Goal: Information Seeking & Learning: Check status

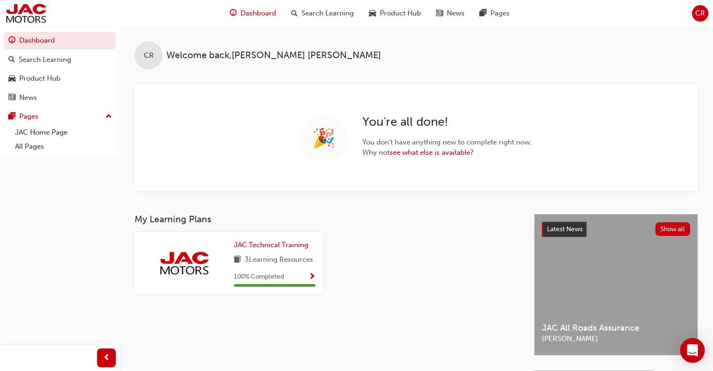
click at [691, 350] on icon "Open Intercom Messenger" at bounding box center [692, 350] width 11 height 12
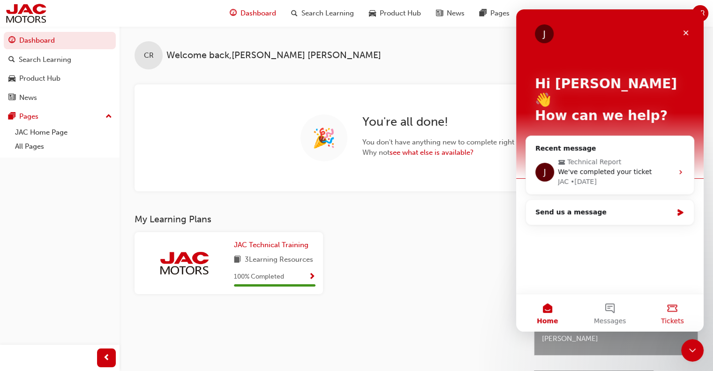
click at [674, 313] on button "Tickets" at bounding box center [672, 313] width 62 height 38
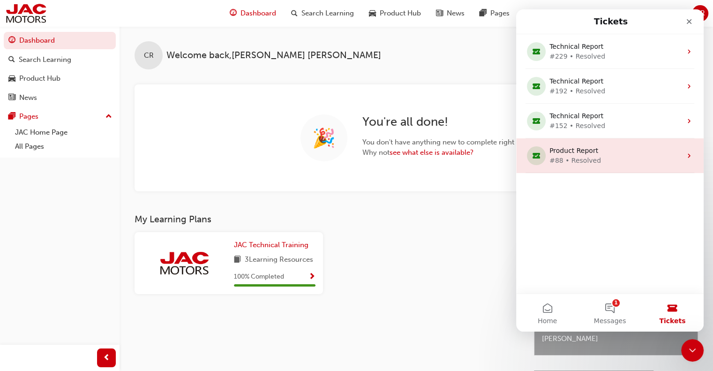
click at [604, 153] on div "Product Report" at bounding box center [607, 151] width 117 height 10
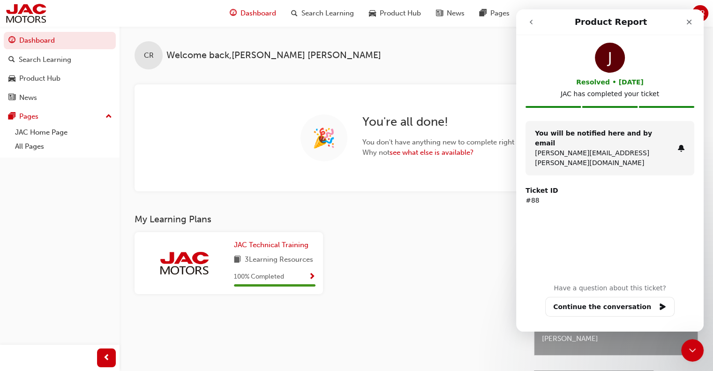
click at [527, 28] on button "go back" at bounding box center [531, 22] width 18 height 18
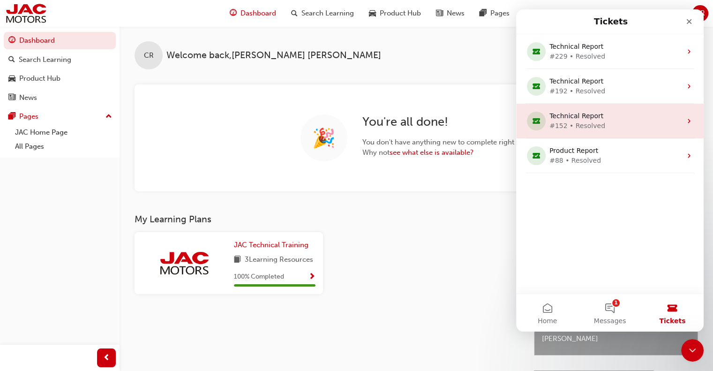
click at [623, 123] on div "#152 • Resolved" at bounding box center [607, 126] width 117 height 10
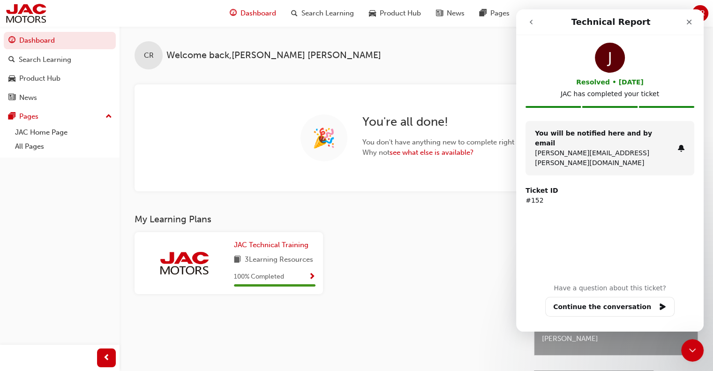
click at [529, 22] on icon "go back" at bounding box center [531, 22] width 8 height 8
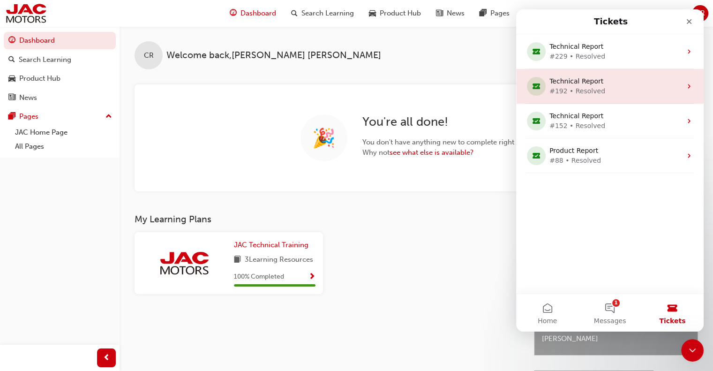
click at [602, 91] on div "#192 • Resolved" at bounding box center [607, 91] width 117 height 10
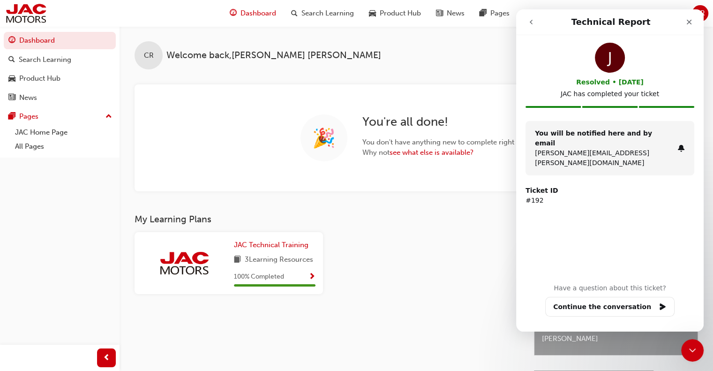
click at [622, 148] on p "[PERSON_NAME][EMAIL_ADDRESS][PERSON_NAME][DOMAIN_NAME]" at bounding box center [604, 158] width 139 height 20
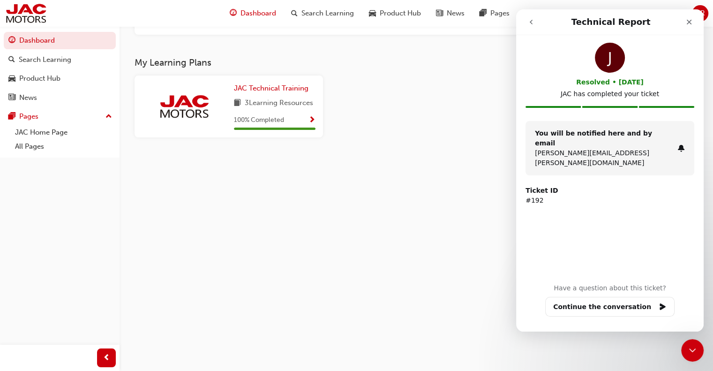
click at [534, 26] on button "go back" at bounding box center [531, 22] width 18 height 18
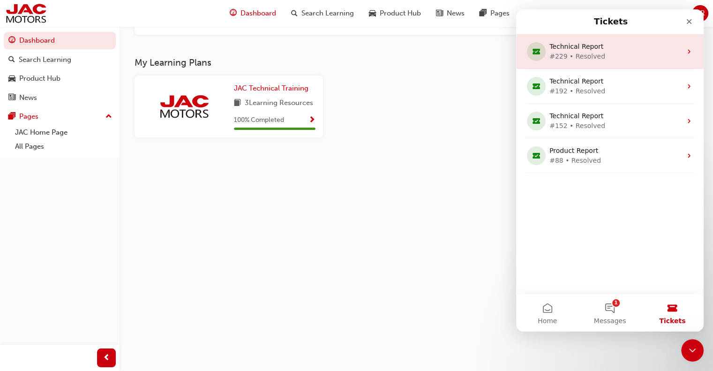
click at [581, 59] on div "#229 • Resolved" at bounding box center [607, 57] width 117 height 10
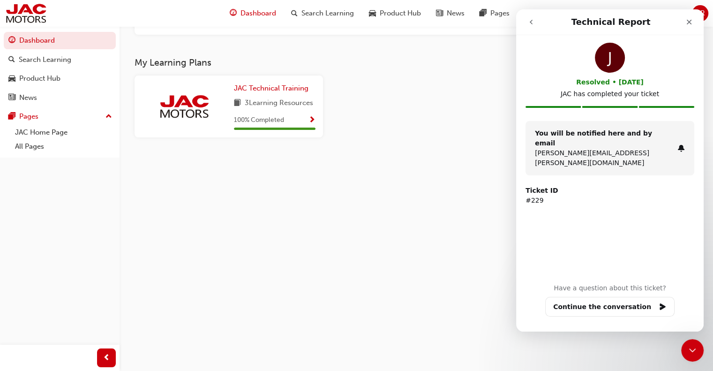
click at [531, 16] on button "go back" at bounding box center [531, 22] width 18 height 18
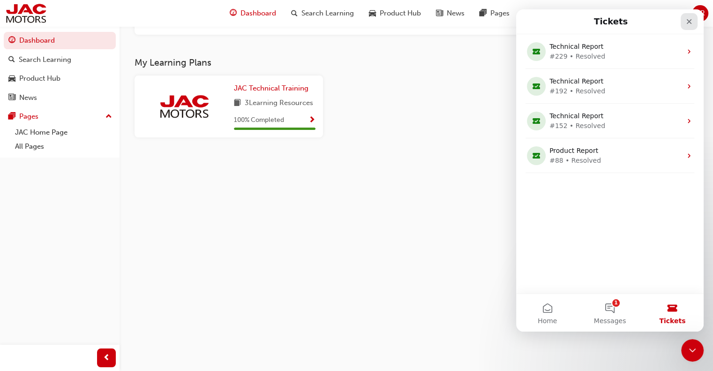
click at [689, 20] on icon "Close" at bounding box center [689, 22] width 8 height 8
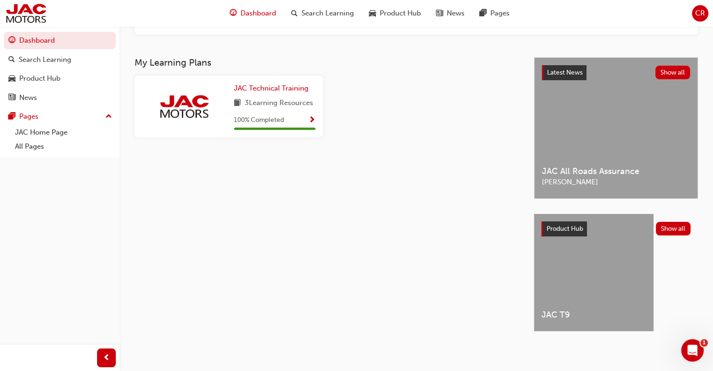
scroll to position [0, 0]
click at [687, 350] on icon "Open Intercom Messenger" at bounding box center [691, 348] width 15 height 15
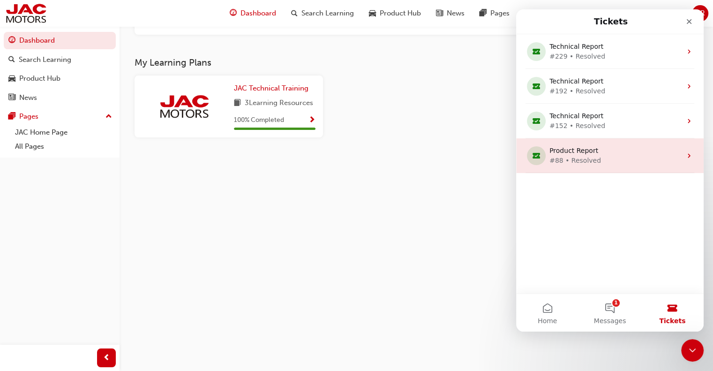
click at [580, 149] on div "Product Report" at bounding box center [607, 151] width 117 height 10
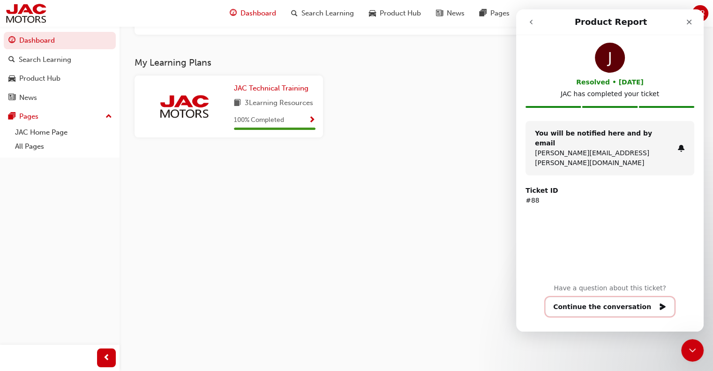
click at [638, 310] on button "Continue the conversation" at bounding box center [609, 307] width 129 height 20
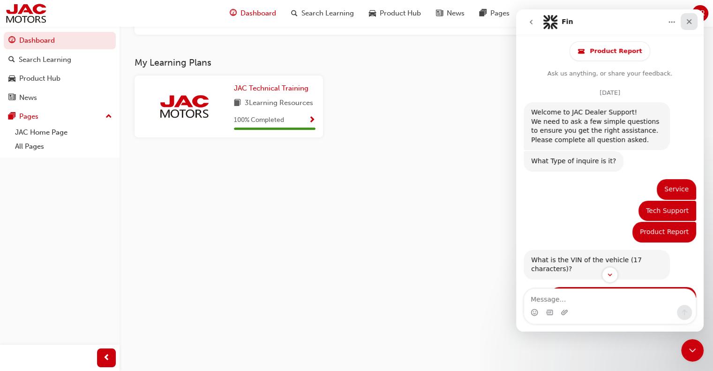
click at [688, 28] on div "Close" at bounding box center [689, 21] width 17 height 17
